Goal: Transaction & Acquisition: Purchase product/service

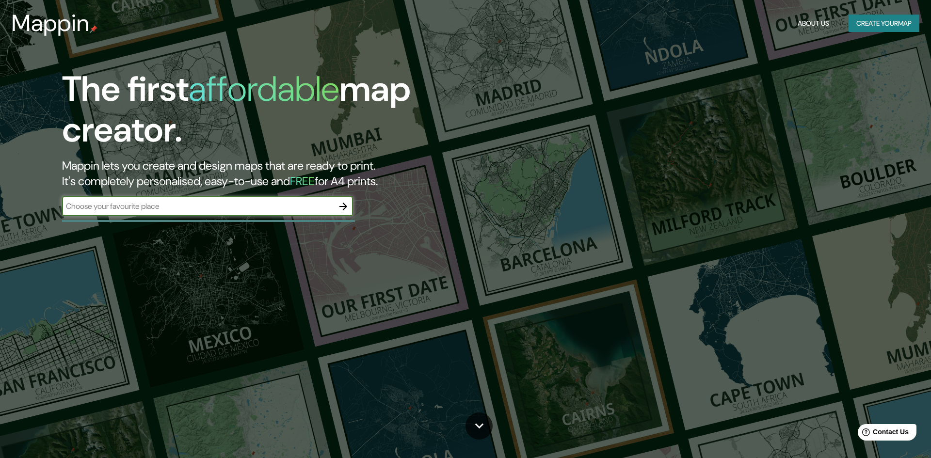
click at [160, 204] on input "text" at bounding box center [198, 206] width 272 height 11
type input "shushufindi"
click at [343, 203] on icon "button" at bounding box center [344, 207] width 8 height 8
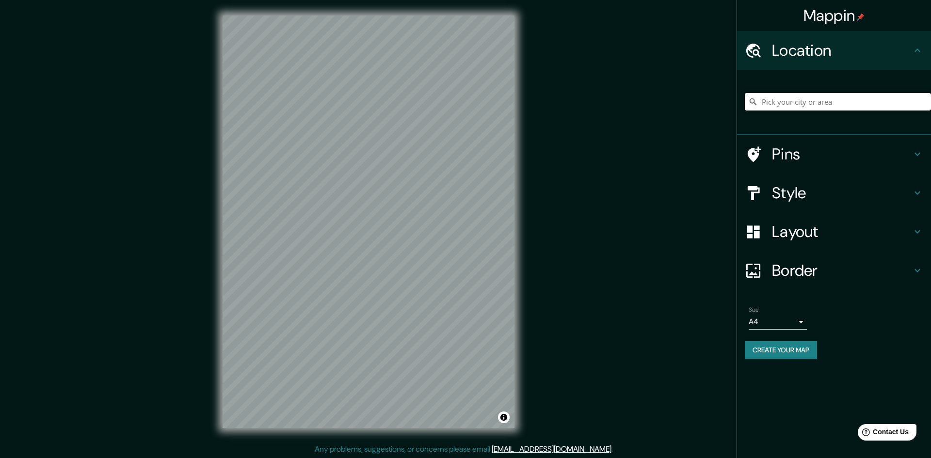
click at [772, 101] on input "Pick your city or area" at bounding box center [838, 101] width 186 height 17
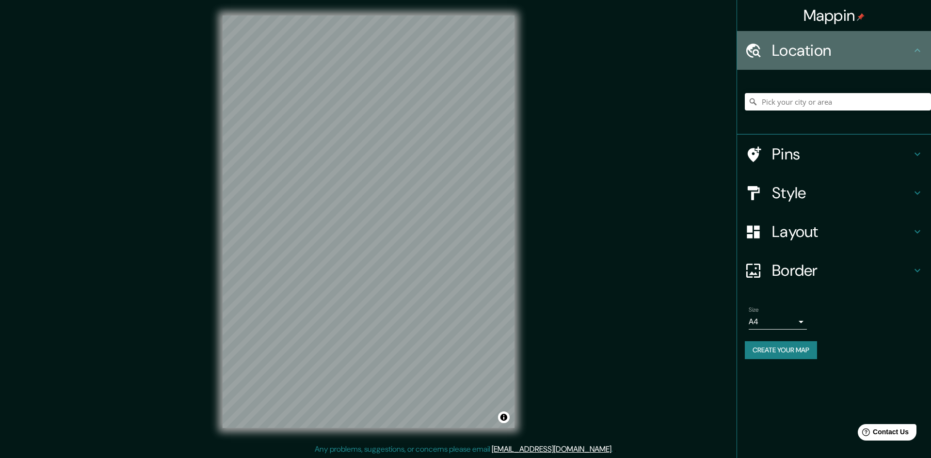
click at [910, 59] on h4 "Location" at bounding box center [842, 50] width 140 height 19
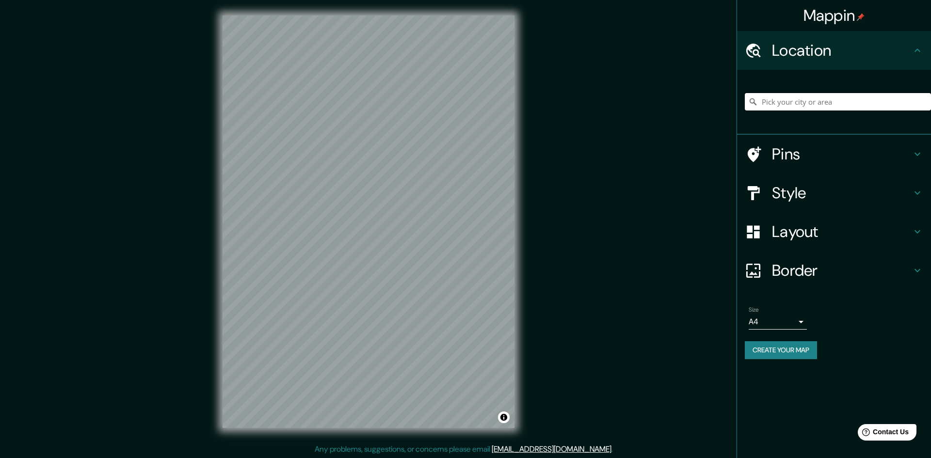
click at [796, 100] on input "Pick your city or area" at bounding box center [838, 101] width 186 height 17
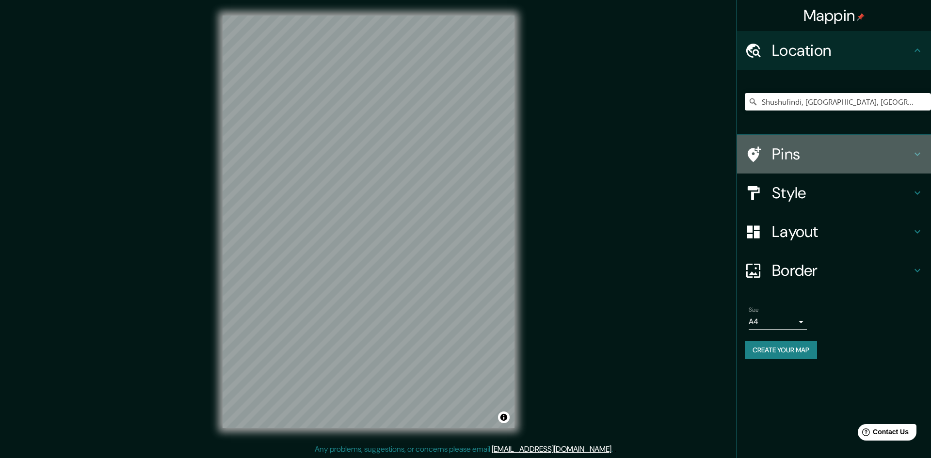
click at [915, 161] on div "Pins" at bounding box center [834, 154] width 194 height 39
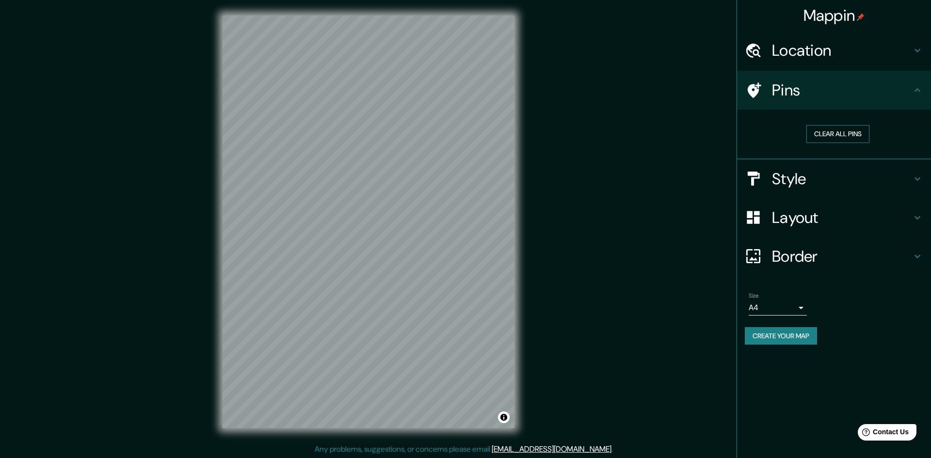
click at [844, 140] on button "Clear all pins" at bounding box center [838, 134] width 63 height 18
click at [924, 89] on div "Pins" at bounding box center [834, 90] width 194 height 39
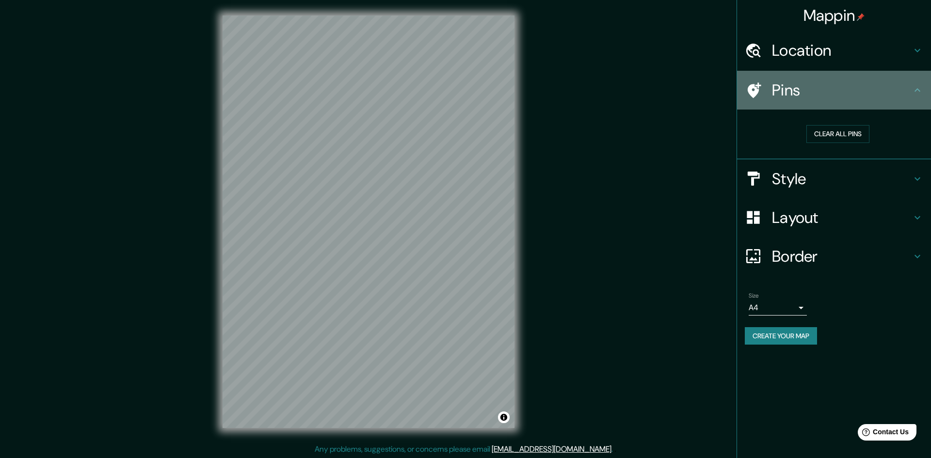
click at [913, 89] on icon at bounding box center [918, 90] width 12 height 12
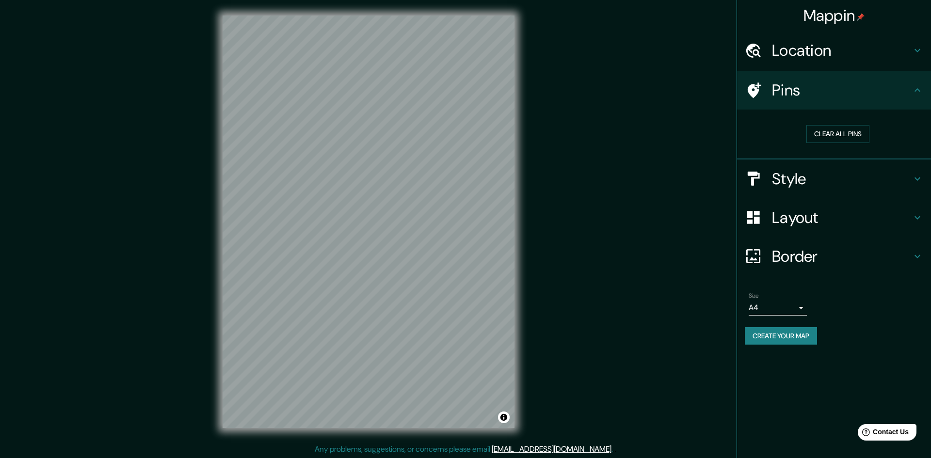
click at [916, 48] on icon at bounding box center [918, 51] width 12 height 12
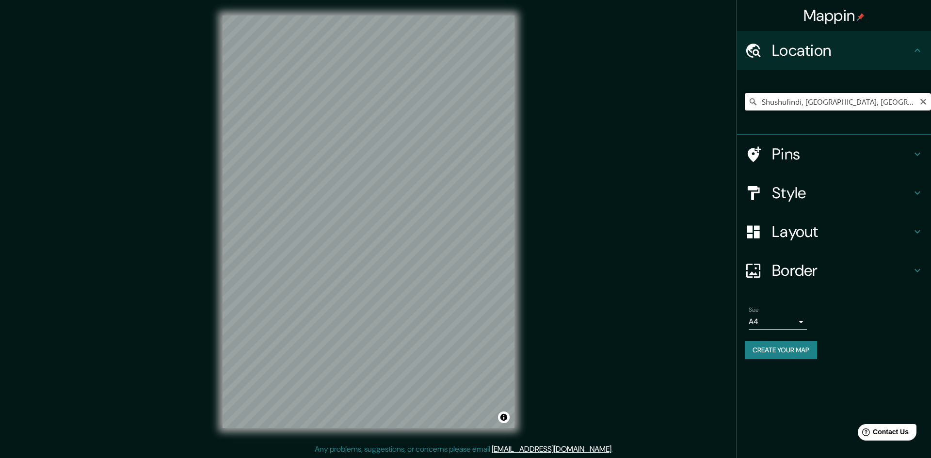
click at [806, 107] on input "Shushufindi, [GEOGRAPHIC_DATA], [GEOGRAPHIC_DATA]" at bounding box center [838, 101] width 186 height 17
click at [889, 101] on input "[GEOGRAPHIC_DATA], [PERSON_NAME], 2202, [GEOGRAPHIC_DATA]" at bounding box center [838, 101] width 186 height 17
click at [792, 105] on input "[GEOGRAPHIC_DATA], [PERSON_NAME], 2202, [GEOGRAPHIC_DATA]" at bounding box center [838, 101] width 186 height 17
click at [919, 96] on input "[GEOGRAPHIC_DATA], [PERSON_NAME], 2202, [GEOGRAPHIC_DATA]" at bounding box center [838, 101] width 186 height 17
click at [913, 106] on input "[GEOGRAPHIC_DATA], [PERSON_NAME], 2202, [GEOGRAPHIC_DATA]" at bounding box center [838, 101] width 186 height 17
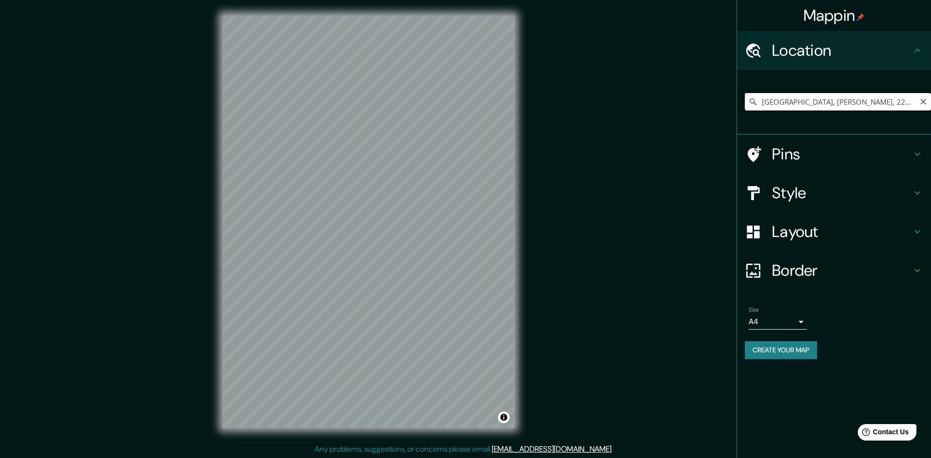
paste input "R974+Q27 [GEOGRAPHIC_DATA], [GEOGRAPHIC_DATA]. Napo, Shushufindi"
click at [863, 98] on input "Napo, [GEOGRAPHIC_DATA]" at bounding box center [838, 101] width 186 height 17
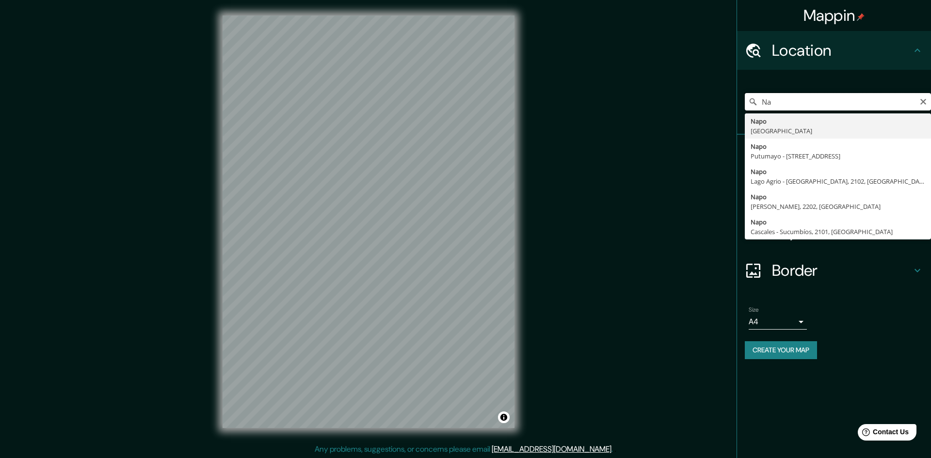
type input "N"
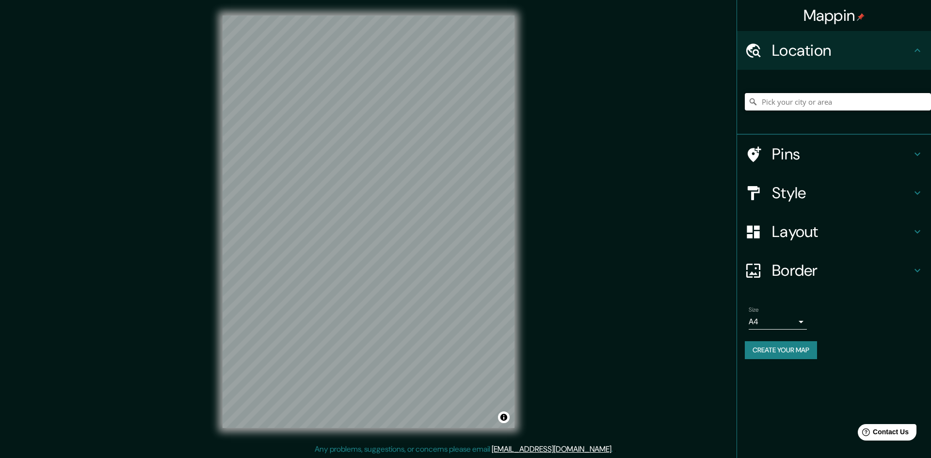
click at [819, 99] on input "Pick your city or area" at bounding box center [838, 101] width 186 height 17
paste input "R974+Q27 [GEOGRAPHIC_DATA], [GEOGRAPHIC_DATA]. Napo, Shushufindi"
click at [898, 109] on input "[GEOGRAPHIC_DATA][PERSON_NAME], [GEOGRAPHIC_DATA]" at bounding box center [838, 101] width 186 height 17
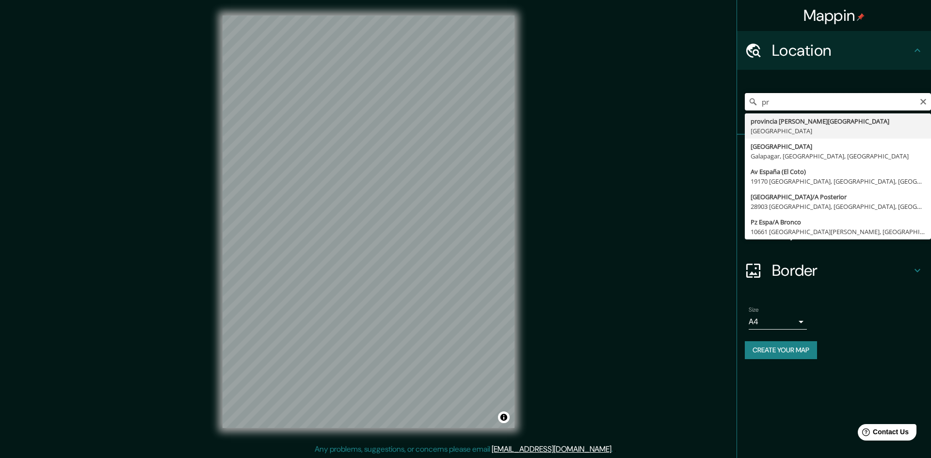
type input "p"
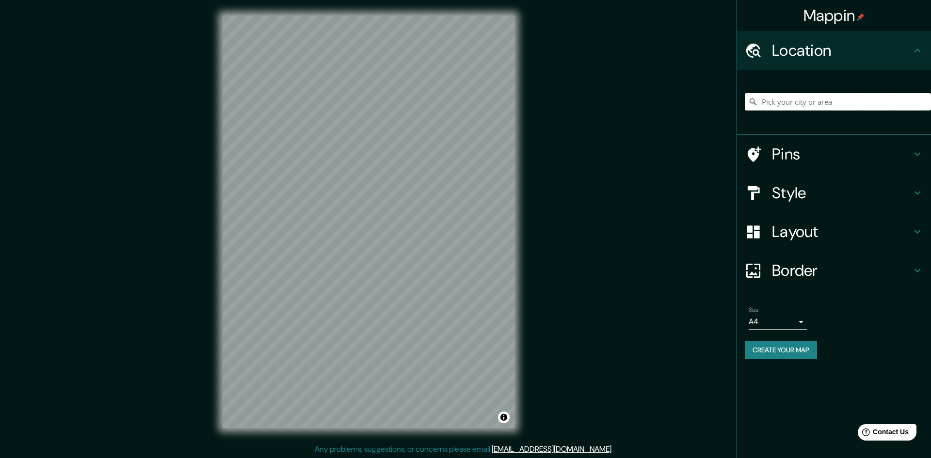
paste input "R974+Q27 [GEOGRAPHIC_DATA], [GEOGRAPHIC_DATA]. Napo, Shushufindi"
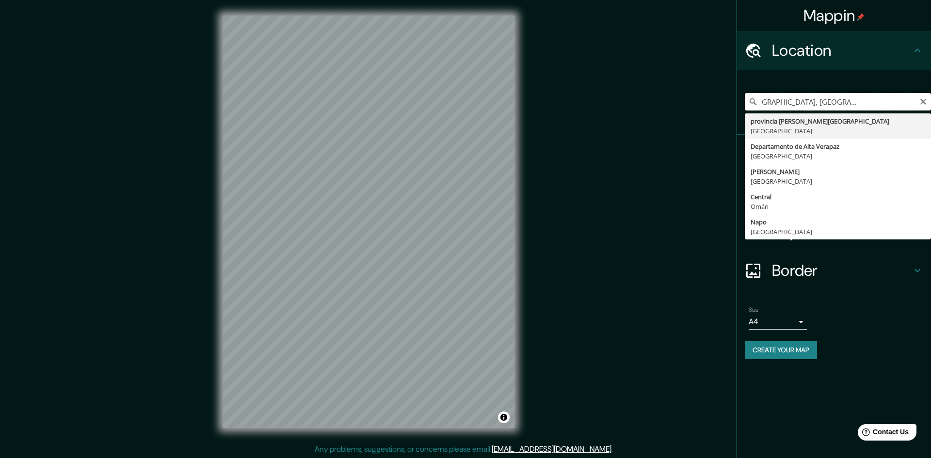
click at [873, 105] on input "R974+Q27 [GEOGRAPHIC_DATA], [GEOGRAPHIC_DATA]. Napo, Shushufindi" at bounding box center [838, 101] width 186 height 17
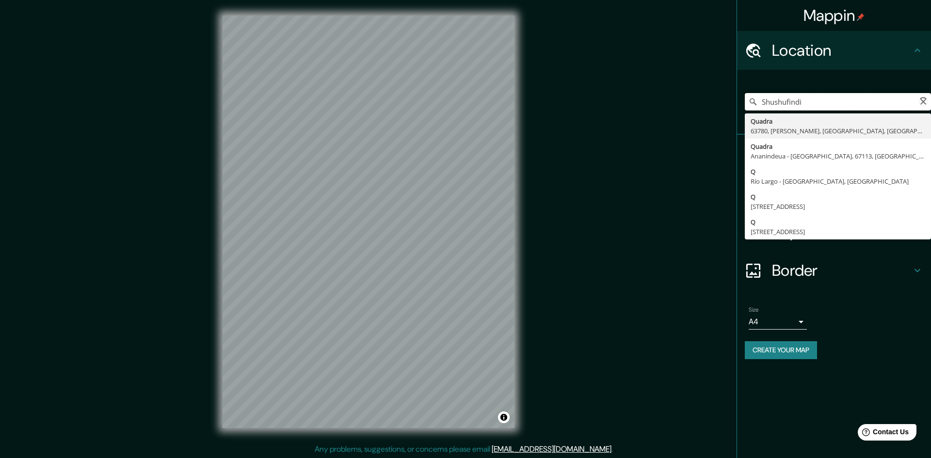
click at [861, 105] on input "Shushufindi" at bounding box center [838, 101] width 186 height 17
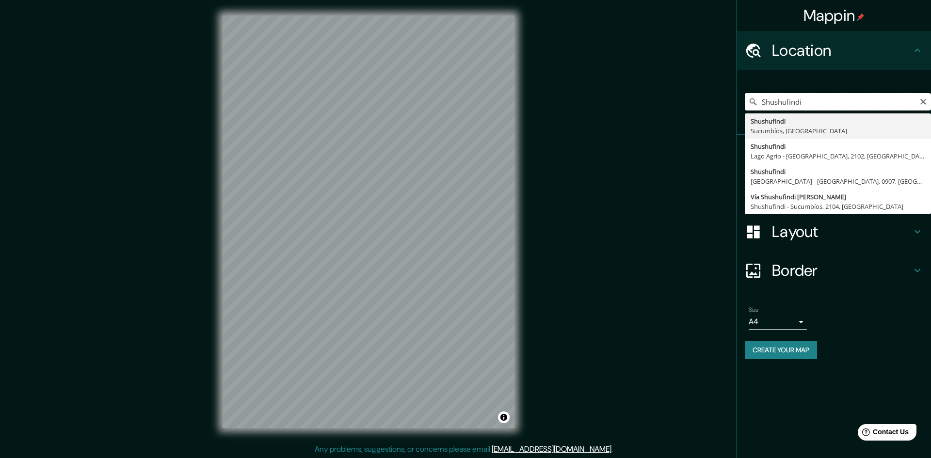
scroll to position [1, 0]
type input "Shushufindi, [GEOGRAPHIC_DATA], [GEOGRAPHIC_DATA]"
